Goal: Task Accomplishment & Management: Complete application form

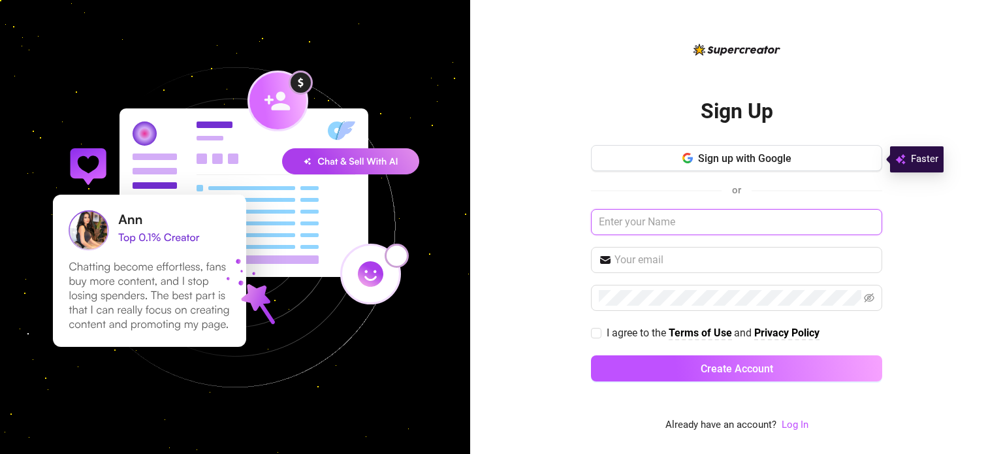
click at [679, 221] on input "text" at bounding box center [736, 222] width 291 height 26
type input "Cel"
click at [656, 265] on input "text" at bounding box center [745, 260] width 260 height 16
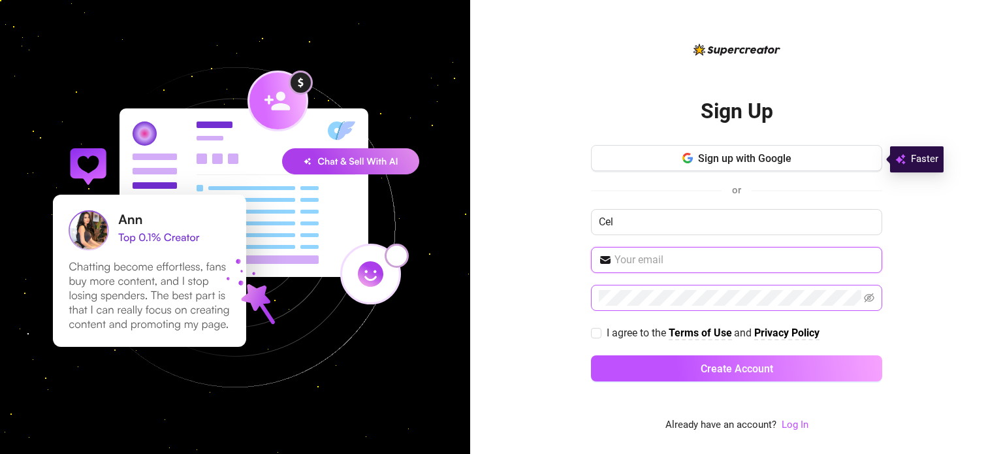
type input "[EMAIL_ADDRESS][DOMAIN_NAME]"
click at [861, 294] on span at bounding box center [736, 298] width 291 height 26
drag, startPoint x: 861, startPoint y: 294, endPoint x: 918, endPoint y: 202, distance: 107.3
click at [918, 202] on div "Sign Up Sign up with Google or [PERSON_NAME] [PERSON_NAME][EMAIL_ADDRESS][DOMAI…" at bounding box center [736, 227] width 533 height 454
click at [870, 293] on icon "eye-invisible" at bounding box center [869, 298] width 10 height 10
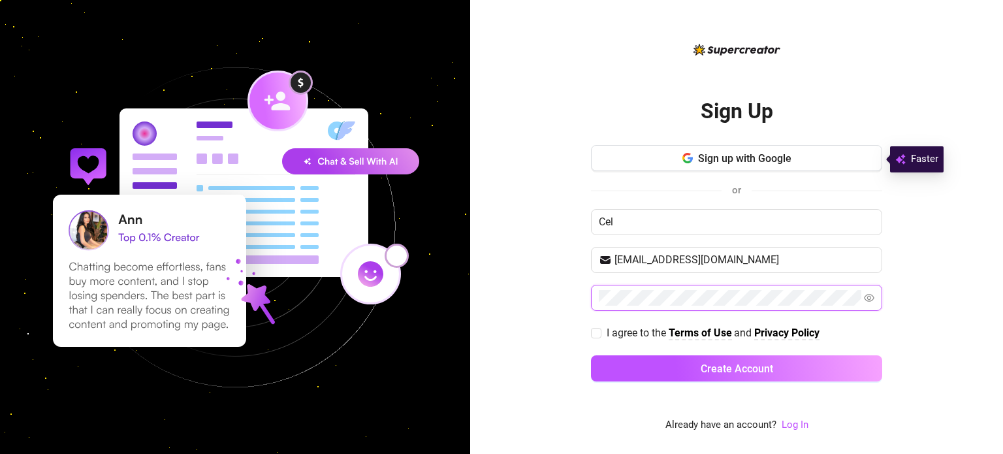
click at [591, 355] on button "Create Account" at bounding box center [736, 368] width 291 height 26
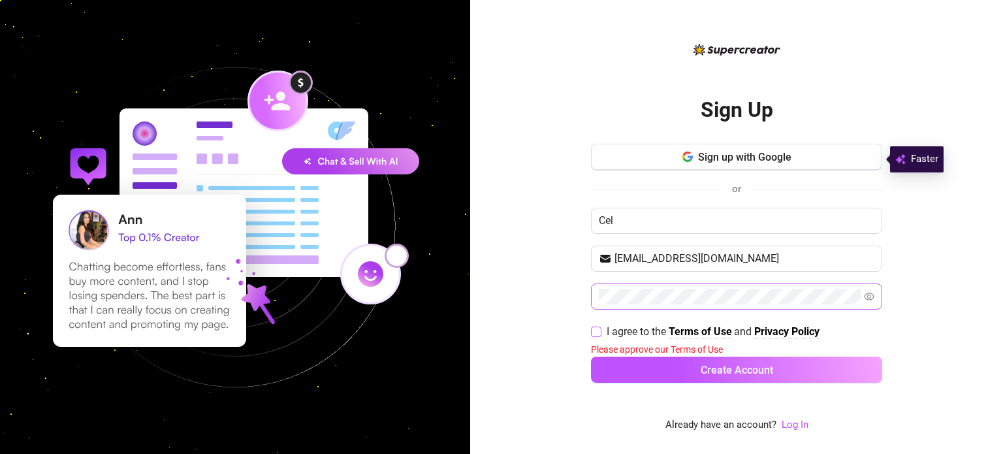
click at [599, 330] on input "I agree to the Terms of Use and Privacy Policy" at bounding box center [595, 331] width 9 height 9
checkbox input "true"
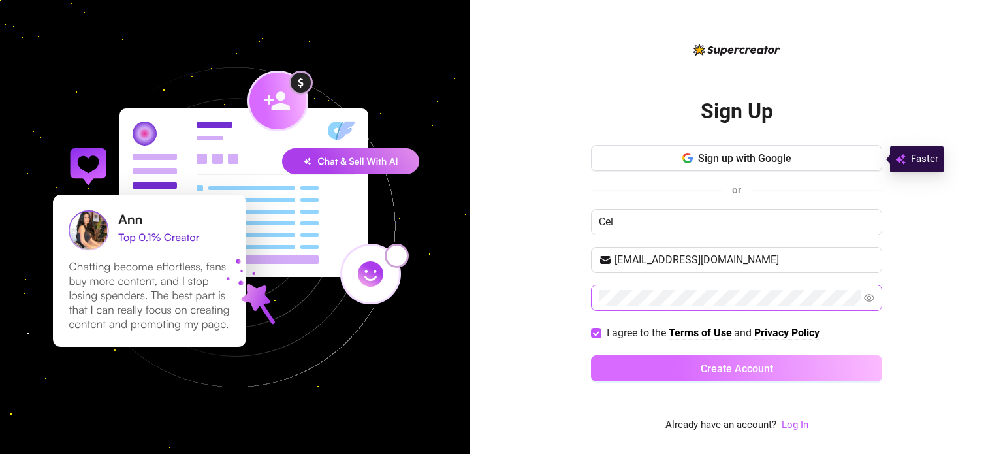
click at [672, 373] on button "Create Account" at bounding box center [736, 368] width 291 height 26
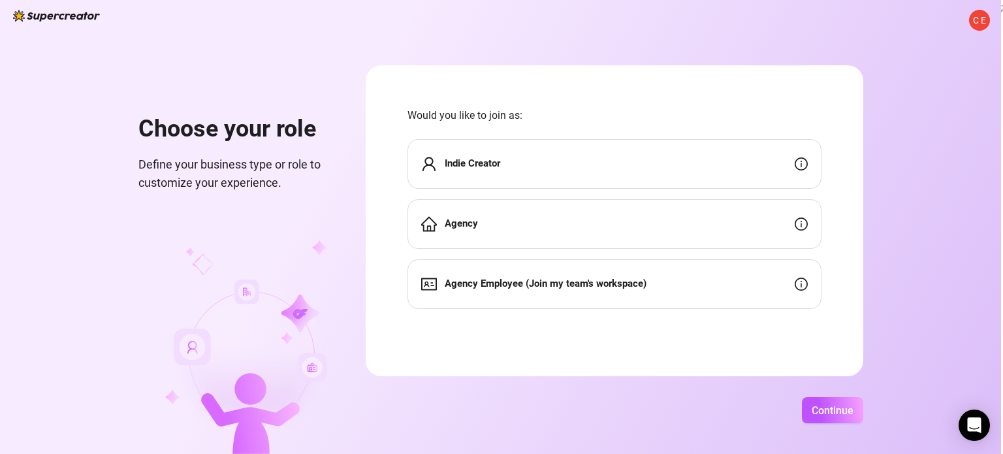
click at [587, 151] on div "Indie Creator" at bounding box center [614, 164] width 414 height 50
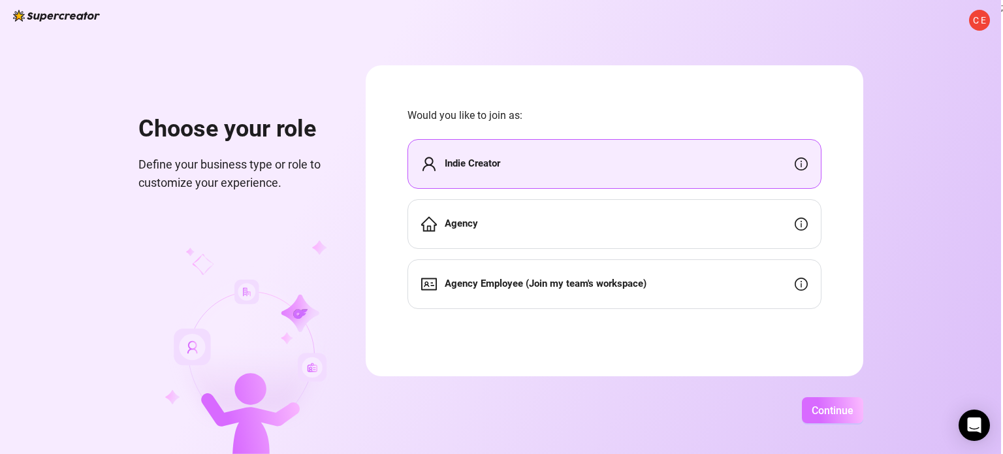
click at [838, 413] on span "Continue" at bounding box center [833, 410] width 42 height 12
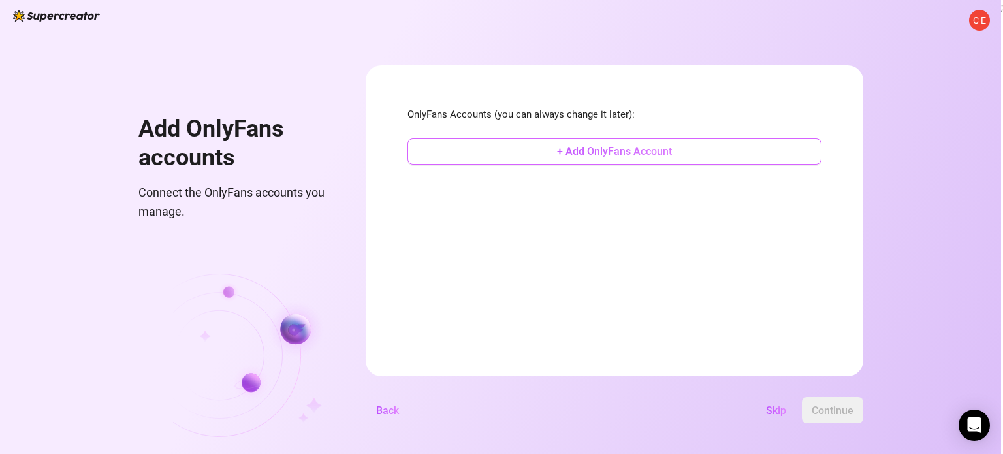
click at [592, 147] on span "+ Add OnlyFans Account" at bounding box center [614, 151] width 115 height 12
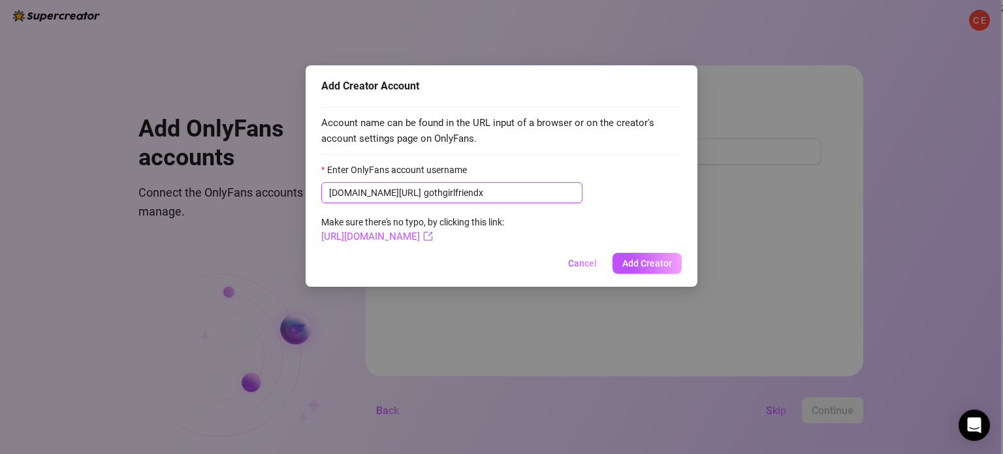
type input "gothgirlfriendx"
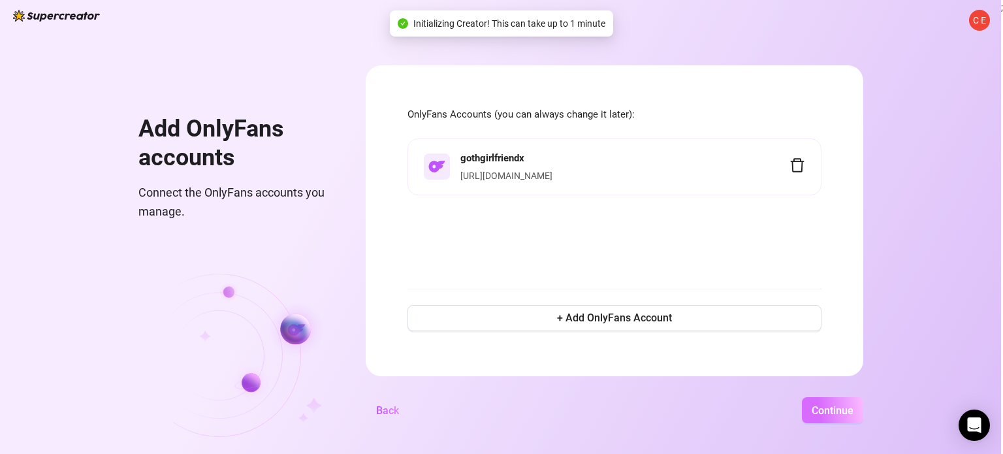
click at [829, 402] on button "Continue" at bounding box center [832, 410] width 61 height 26
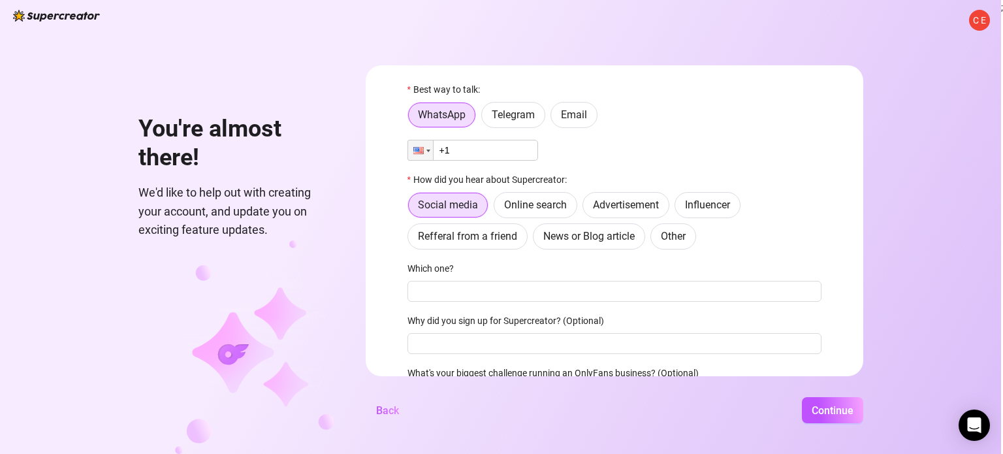
scroll to position [25, 0]
click at [512, 116] on span "Telegram" at bounding box center [513, 114] width 43 height 12
click at [485, 118] on input "Telegram" at bounding box center [485, 118] width 0 height 0
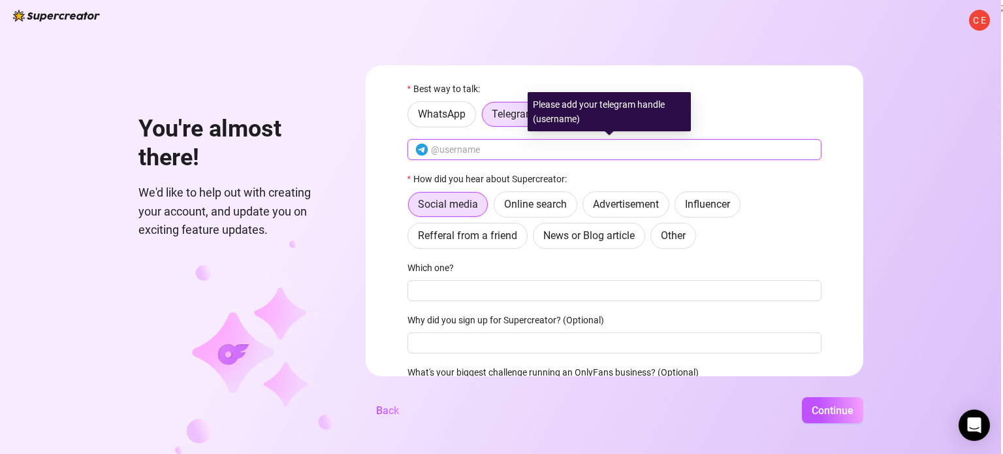
click at [498, 150] on input "text" at bounding box center [622, 149] width 383 height 14
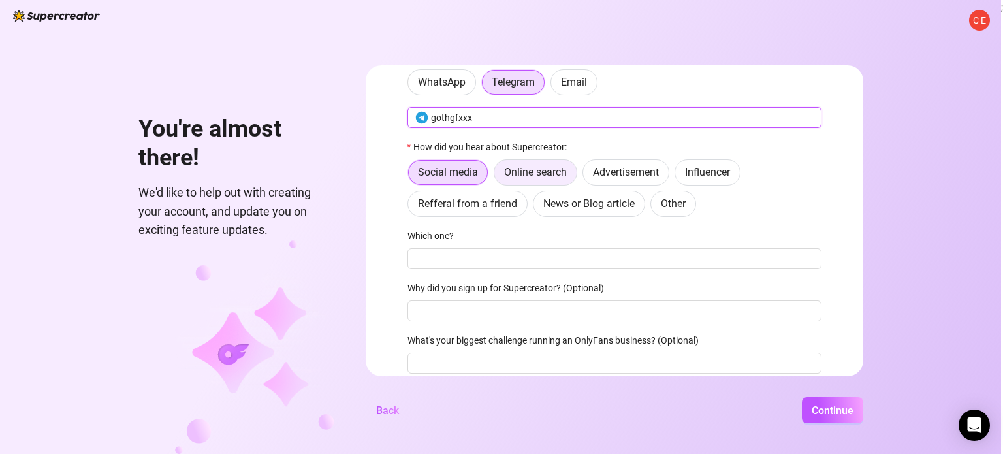
type input "gothgfxxx"
click at [531, 172] on span "Online search" at bounding box center [535, 172] width 63 height 12
click at [498, 176] on input "Online search" at bounding box center [498, 176] width 0 height 0
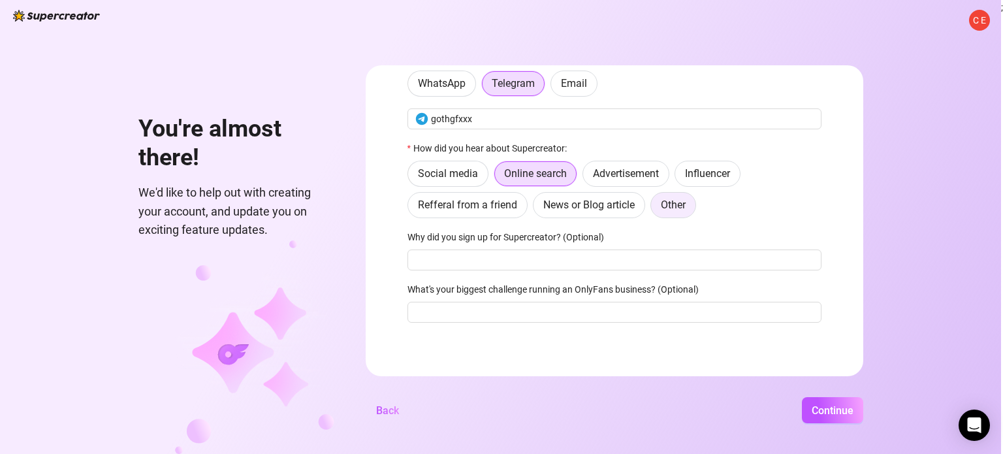
click at [663, 203] on span "Other" at bounding box center [673, 205] width 25 height 12
click at [654, 208] on input "Other" at bounding box center [654, 208] width 0 height 0
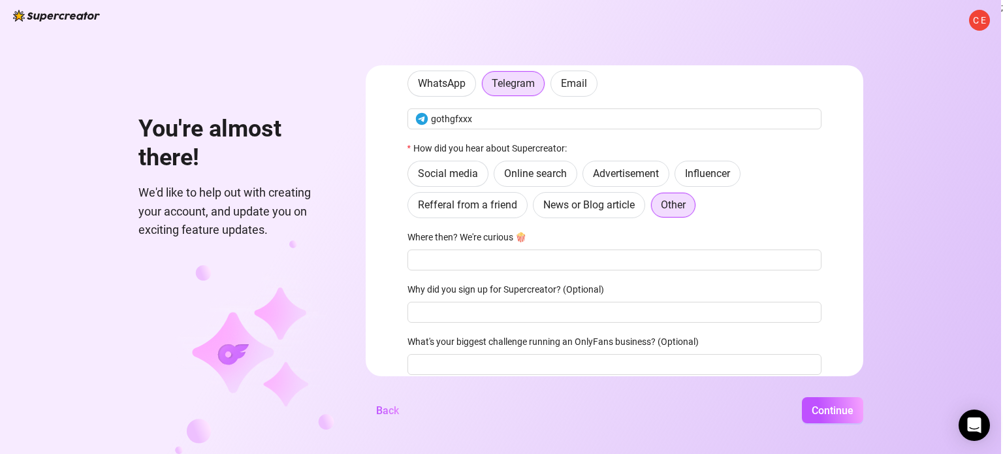
scroll to position [108, 0]
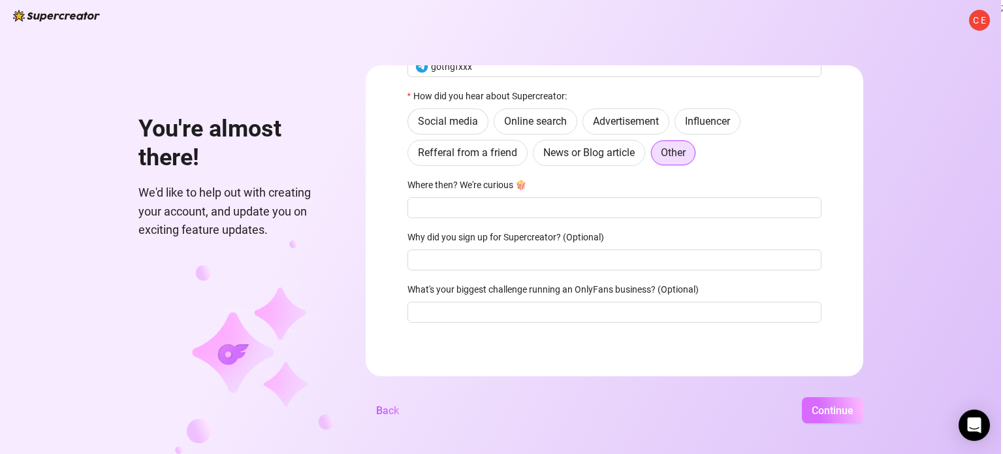
click at [825, 400] on button "Continue" at bounding box center [832, 410] width 61 height 26
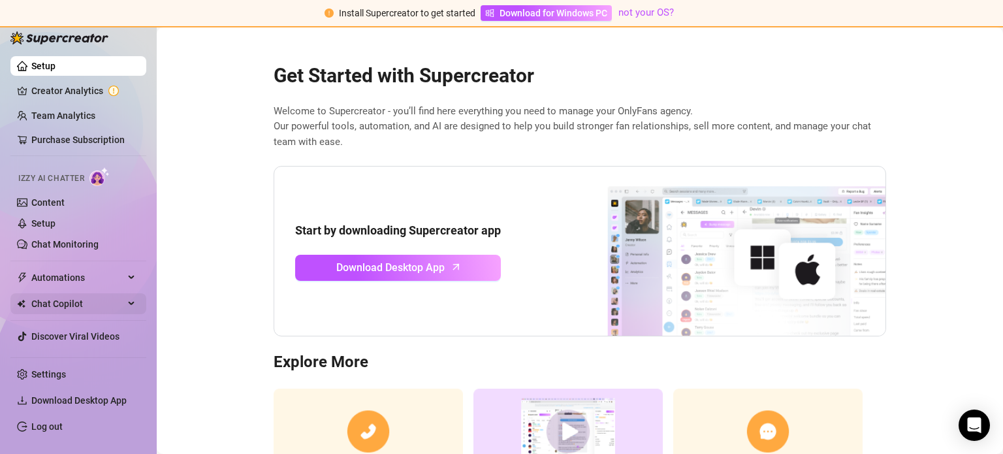
click at [68, 308] on span "Chat Copilot" at bounding box center [77, 303] width 93 height 21
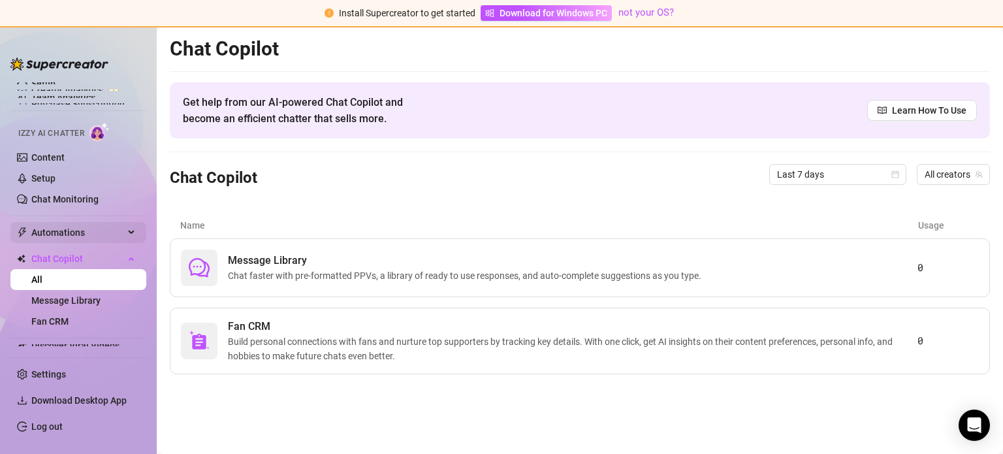
click at [57, 235] on span "Automations" at bounding box center [77, 232] width 93 height 21
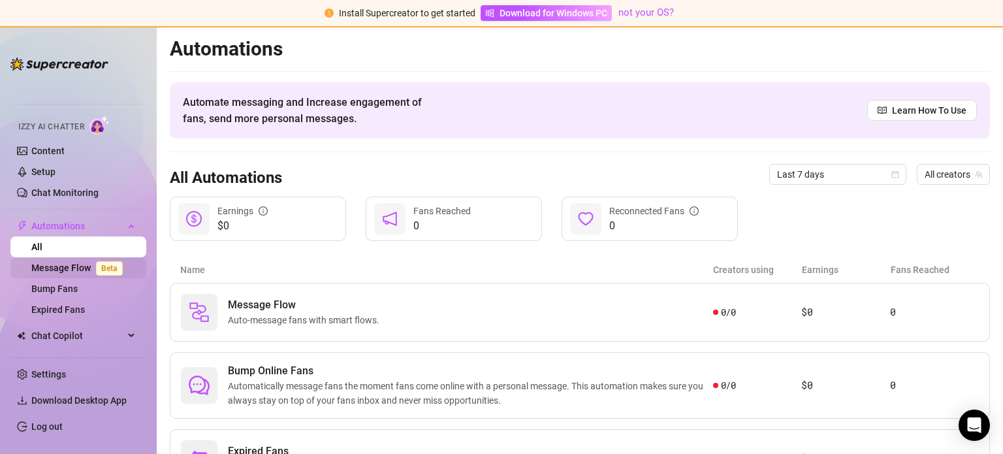
click at [74, 265] on link "Message Flow Beta" at bounding box center [79, 268] width 97 height 10
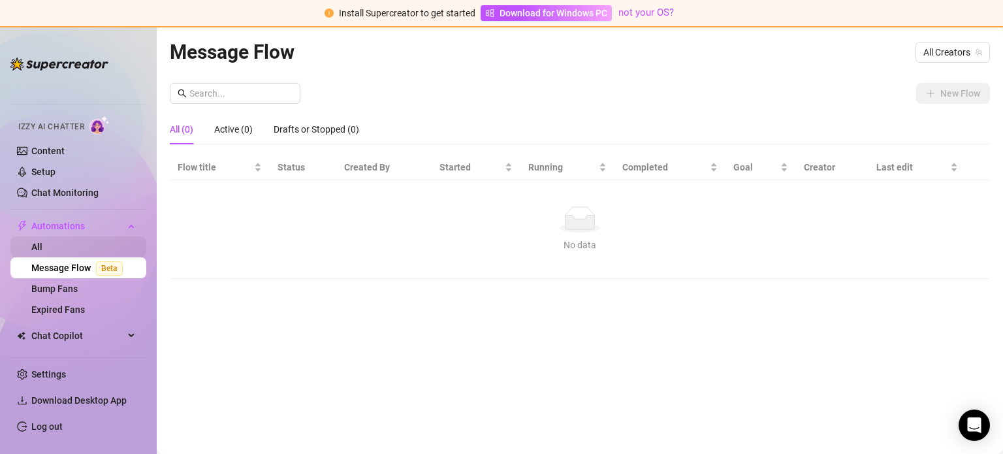
click at [42, 244] on link "All" at bounding box center [36, 247] width 11 height 10
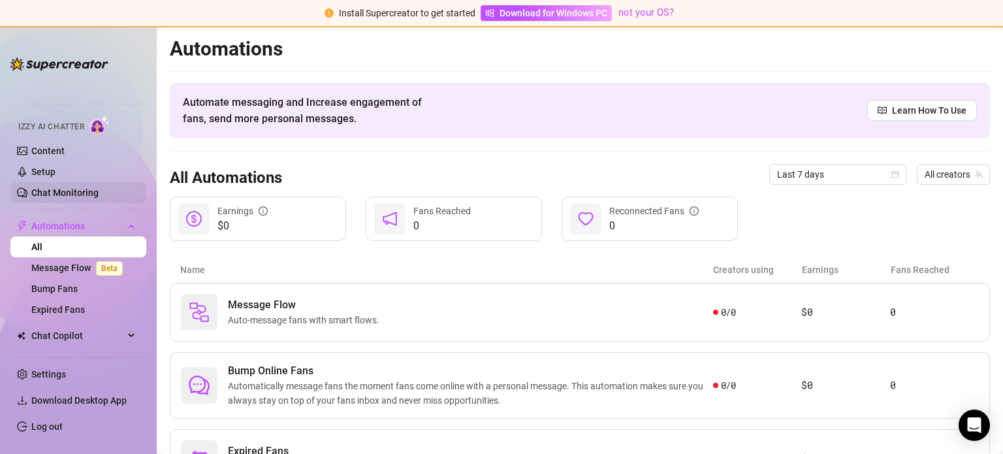
click at [71, 196] on link "Chat Monitoring" at bounding box center [64, 192] width 67 height 10
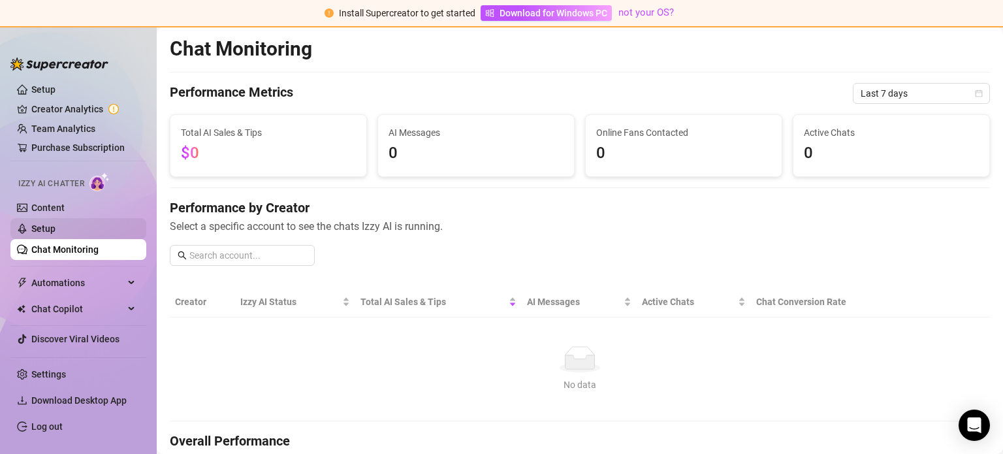
click at [49, 230] on link "Setup" at bounding box center [43, 228] width 24 height 10
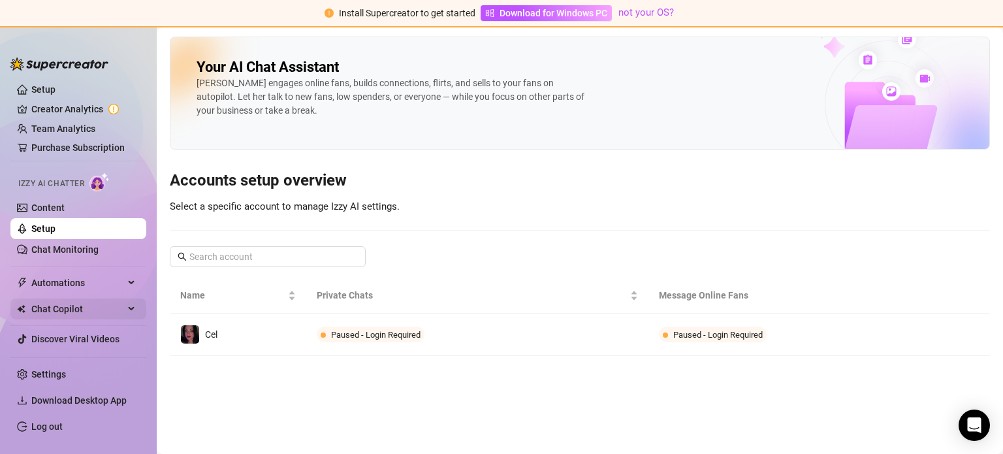
click at [106, 308] on span "Chat Copilot" at bounding box center [77, 308] width 93 height 21
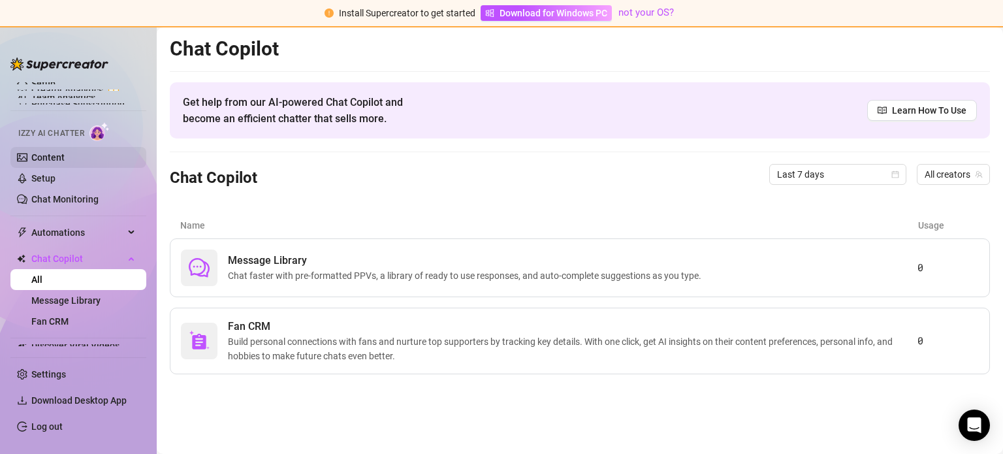
click at [54, 156] on link "Content" at bounding box center [47, 157] width 33 height 10
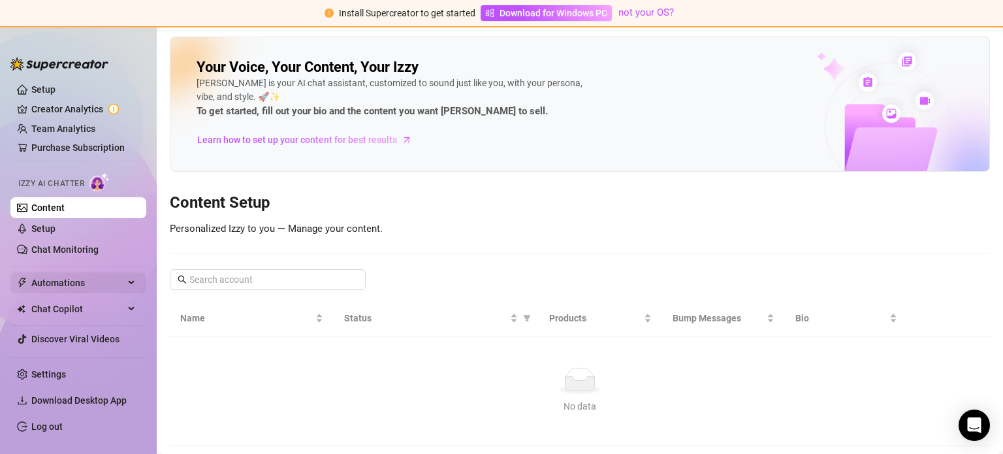
click at [70, 281] on span "Automations" at bounding box center [77, 282] width 93 height 21
